Goal: Find specific page/section: Find specific page/section

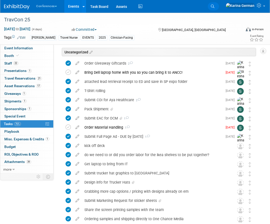
click at [219, 7] on link "Search" at bounding box center [213, 6] width 11 height 8
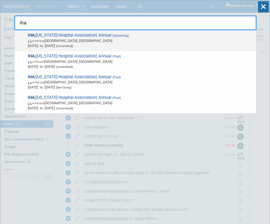
type input "iha"
click at [62, 42] on span "In-Person [GEOGRAPHIC_DATA], [GEOGRAPHIC_DATA]" at bounding box center [141, 40] width 226 height 5
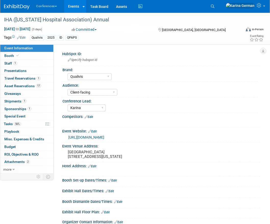
select select "Qualivis"
select select "Client-facing"
select select "Karina"
click at [29, 88] on span "Asset Reservations 17" at bounding box center [22, 86] width 37 height 4
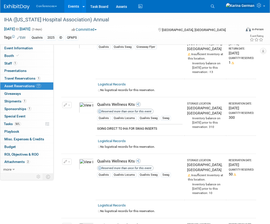
scroll to position [877, 0]
